Goal: Information Seeking & Learning: Learn about a topic

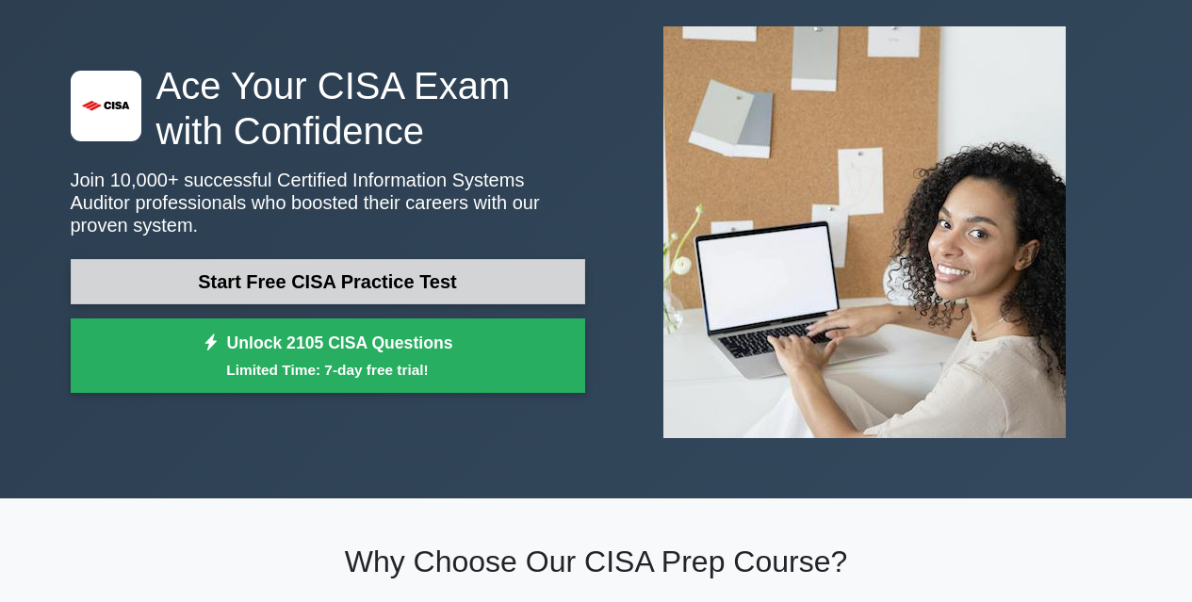
click at [362, 271] on link "Start Free CISA Practice Test" at bounding box center [328, 281] width 514 height 45
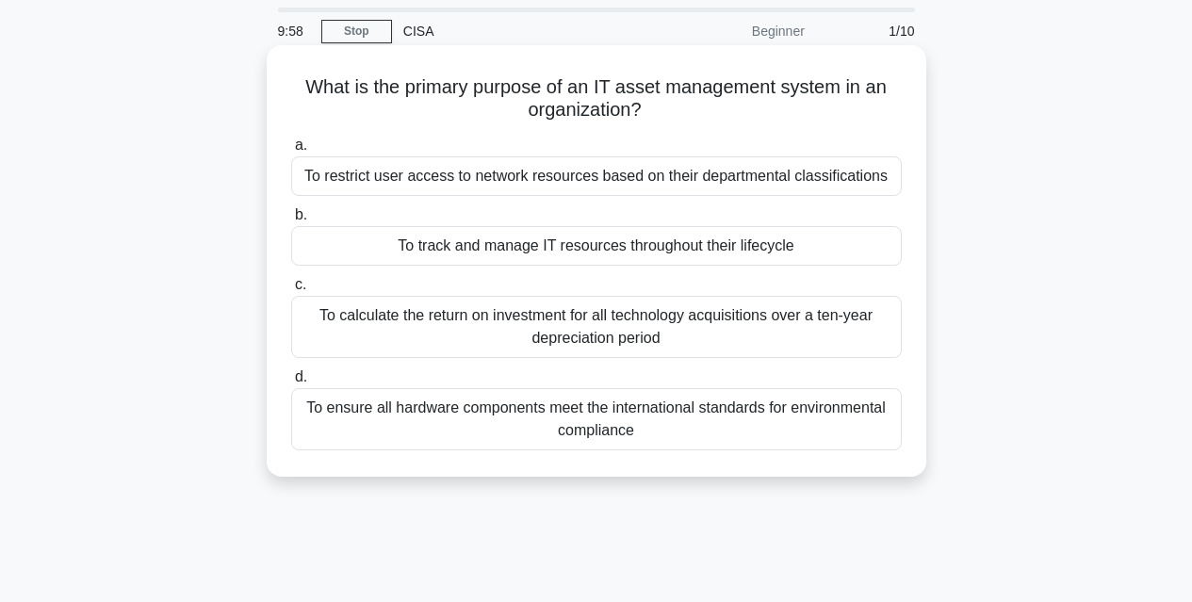
scroll to position [94, 0]
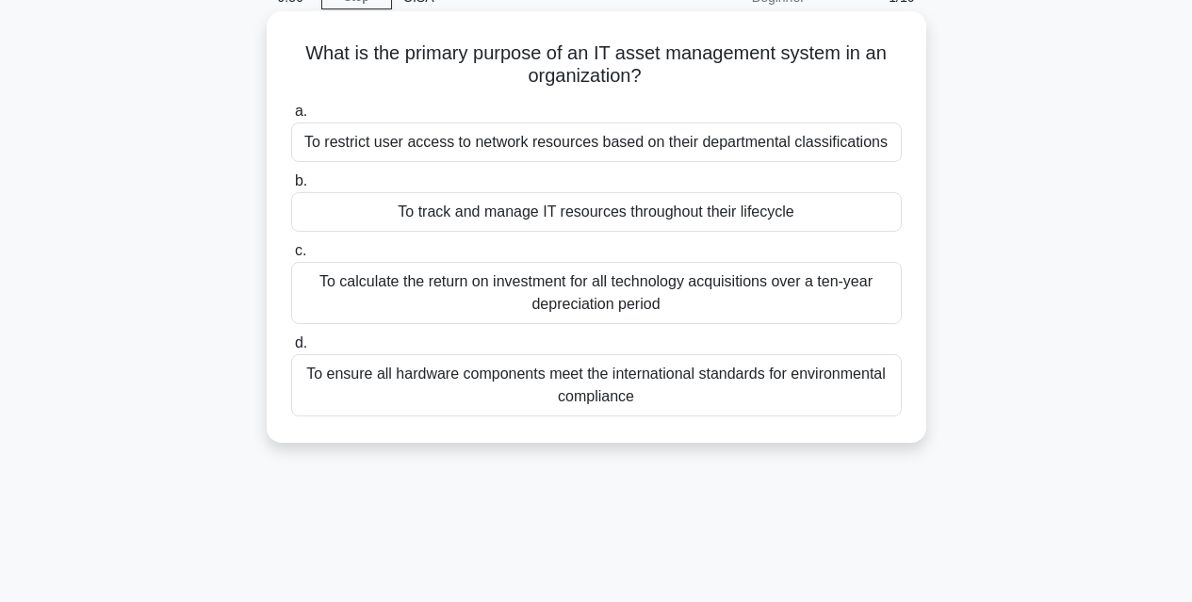
drag, startPoint x: 285, startPoint y: 153, endPoint x: 611, endPoint y: 155, distance: 326.0
click at [611, 155] on div "a. To restrict user access to network resources based on their departmental cla…" at bounding box center [596, 131] width 633 height 62
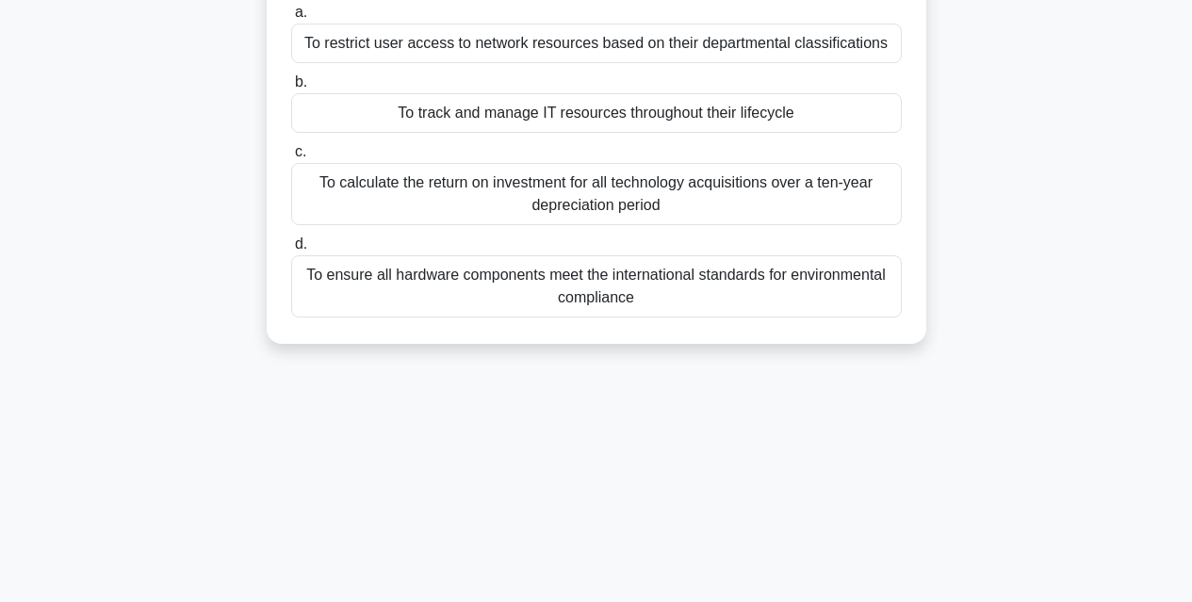
scroll to position [0, 0]
